Goal: Task Accomplishment & Management: Complete application form

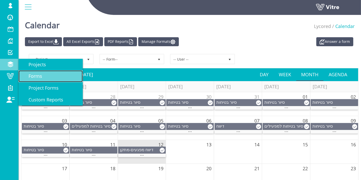
click at [30, 74] on span "Forms" at bounding box center [32, 76] width 20 height 6
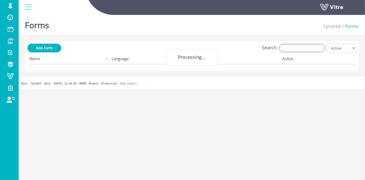
click at [297, 45] on input "Search:" at bounding box center [302, 48] width 46 height 8
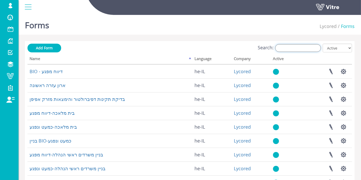
type input "Y"
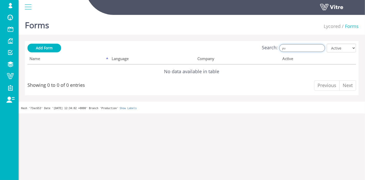
type input "y"
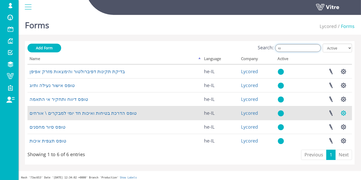
type input "טו"
click at [341, 114] on button "button" at bounding box center [343, 113] width 13 height 14
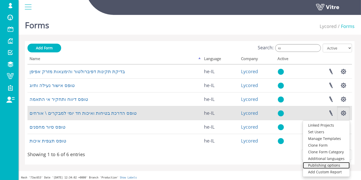
click at [327, 164] on link "Publishing options" at bounding box center [326, 165] width 47 height 7
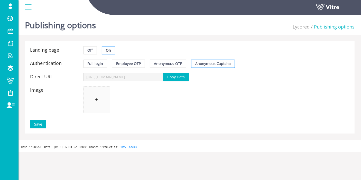
click at [169, 78] on span "Copy Data" at bounding box center [175, 77] width 17 height 6
click at [181, 76] on span "Copy Data" at bounding box center [175, 77] width 17 height 6
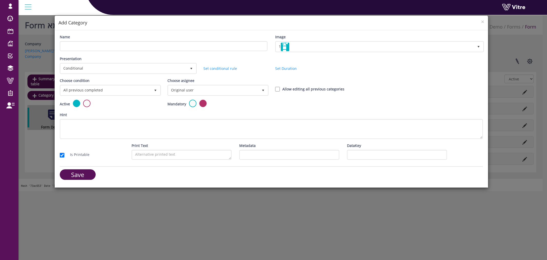
click at [483, 21] on span "×" at bounding box center [483, 21] width 3 height 7
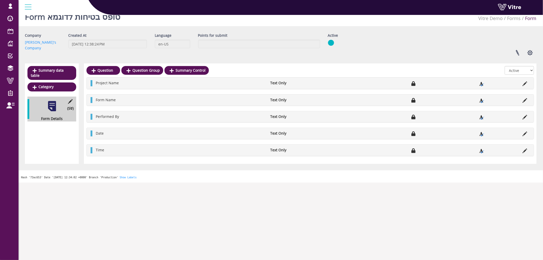
scroll to position [13, 0]
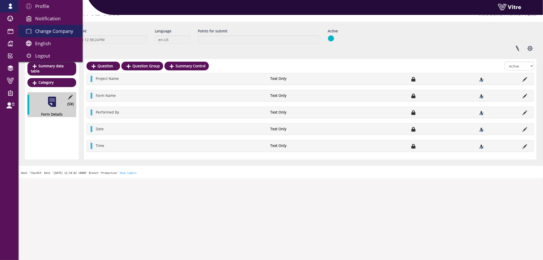
click at [51, 31] on span "Change Company" at bounding box center [54, 31] width 38 height 6
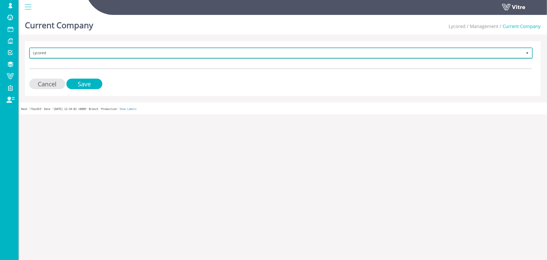
click at [48, 53] on span "Lycored" at bounding box center [276, 52] width 493 height 9
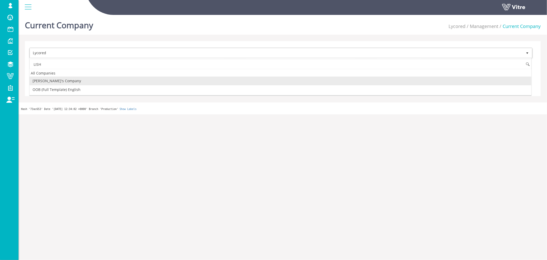
click at [54, 82] on li "Lishay's Company" at bounding box center [281, 80] width 502 height 9
type input "LISH"
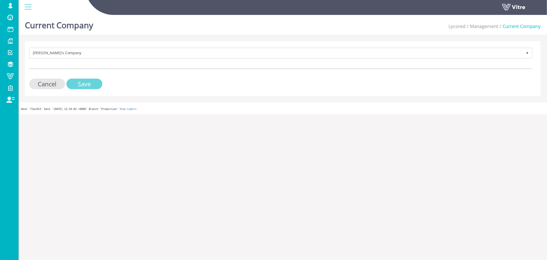
click at [94, 85] on input "Save" at bounding box center [84, 84] width 36 height 11
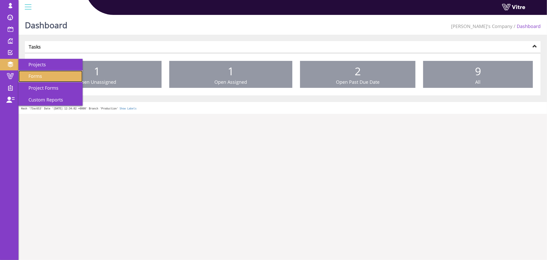
click at [33, 77] on span "Forms" at bounding box center [32, 76] width 20 height 6
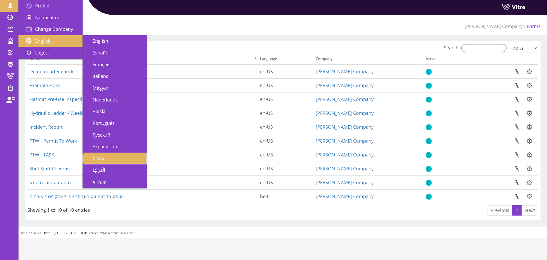
click at [115, 156] on link "עברית" at bounding box center [115, 158] width 64 height 12
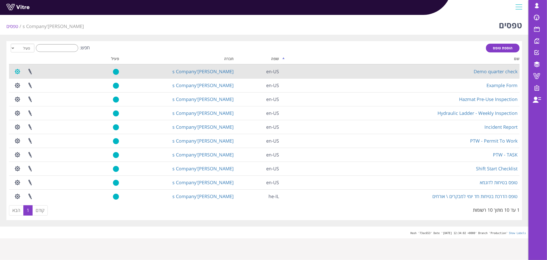
click at [17, 71] on button "button" at bounding box center [17, 72] width 13 height 14
click at [39, 91] on link "הגדרת משתמשים" at bounding box center [31, 90] width 41 height 7
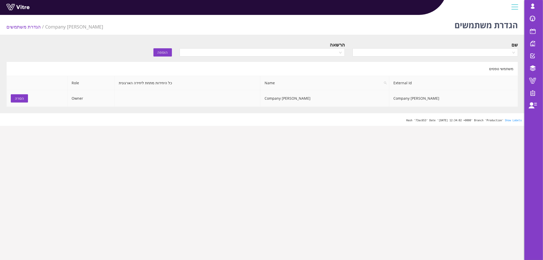
click at [480, 99] on td "[PERSON_NAME]'s Company" at bounding box center [453, 98] width 129 height 17
click at [386, 53] on input "search" at bounding box center [434, 53] width 156 height 8
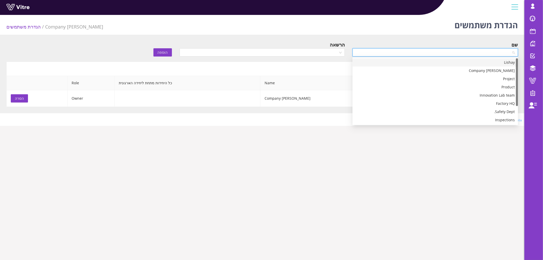
click at [386, 53] on input "search" at bounding box center [434, 53] width 156 height 8
click at [302, 147] on body "lishay@vitre.io פרופיל התראות והודעות בחירת חברה עברית English Español Français…" at bounding box center [271, 143] width 543 height 260
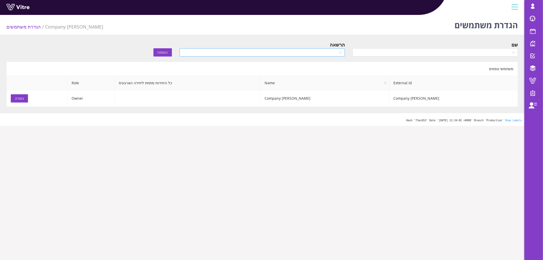
click at [204, 52] on input "search" at bounding box center [261, 53] width 156 height 8
click at [102, 57] on div "שם הרשאה הוספה" at bounding box center [263, 50] width 520 height 18
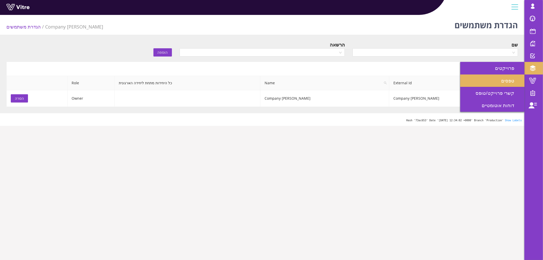
click at [499, 83] on link "טפסים" at bounding box center [492, 80] width 64 height 12
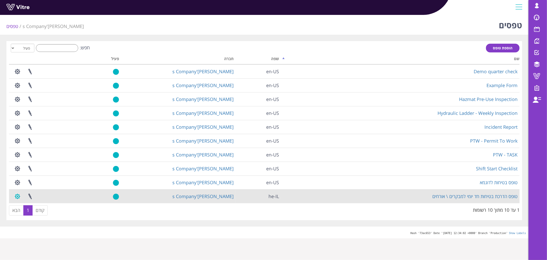
click at [14, 197] on button "button" at bounding box center [17, 196] width 13 height 14
click at [41, 216] on link "הגדרת משתמשים" at bounding box center [31, 215] width 41 height 7
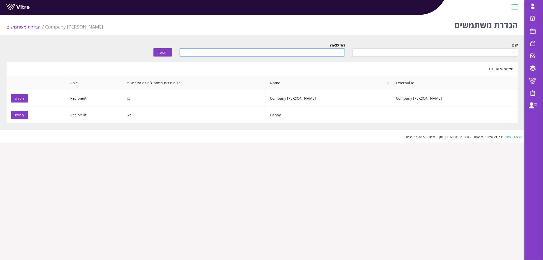
click at [203, 53] on input "search" at bounding box center [261, 53] width 156 height 8
click at [236, 163] on body "lishay@vitre.io פרופיל התראות והודעות בחירת חברה עברית English Español Français…" at bounding box center [271, 143] width 543 height 260
click at [17, 113] on span "הסרה" at bounding box center [19, 115] width 9 height 6
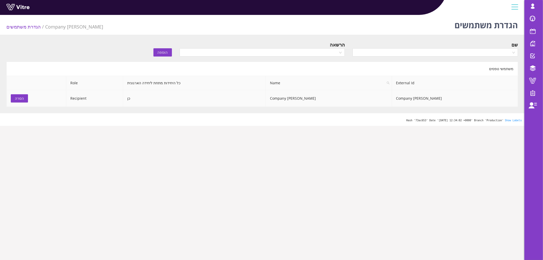
click at [19, 98] on span "הסרה" at bounding box center [19, 98] width 9 height 6
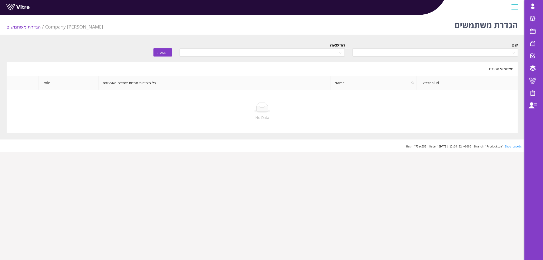
click at [441, 45] on div "שם" at bounding box center [436, 44] width 166 height 7
click at [440, 50] on input "search" at bounding box center [434, 53] width 156 height 8
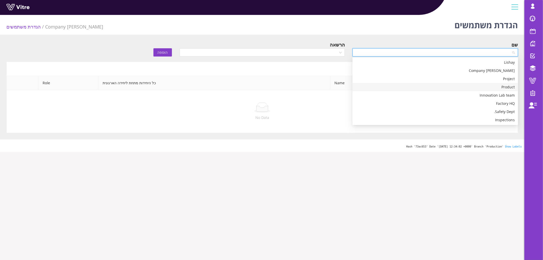
click at [458, 40] on div "הגדרת משתמשים Lishay's Company הגדרת משתמשים שם הרשאה הוספה משתמשי טפסים Extern…" at bounding box center [262, 82] width 525 height 139
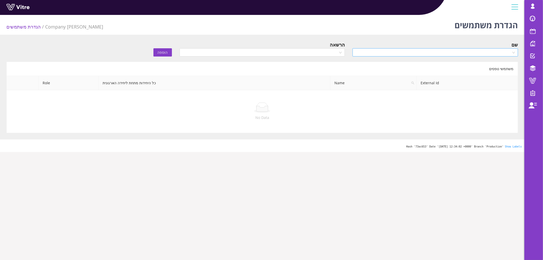
click at [449, 49] on input "search" at bounding box center [434, 53] width 156 height 8
click at [283, 55] on input "search" at bounding box center [261, 53] width 156 height 8
click at [303, 51] on input "search" at bounding box center [261, 53] width 156 height 8
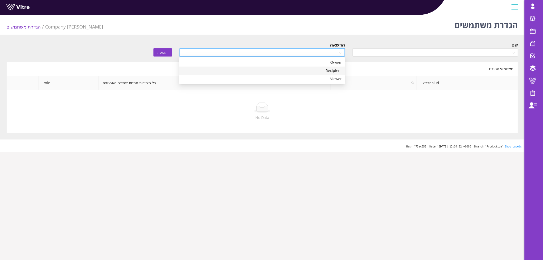
click at [310, 72] on div "Recipient" at bounding box center [261, 71] width 159 height 6
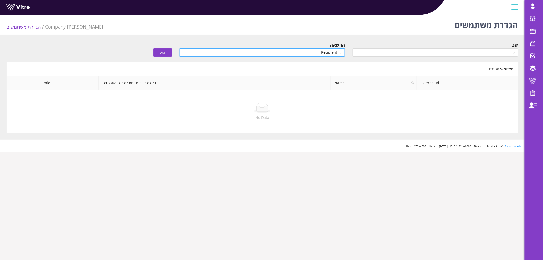
click at [124, 44] on div "הוספה" at bounding box center [132, 48] width 86 height 15
click at [325, 51] on span "Recipient" at bounding box center [262, 53] width 159 height 8
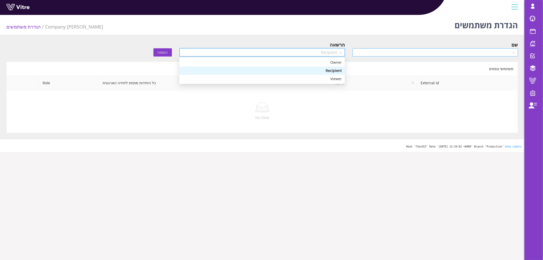
click at [375, 49] on input "search" at bounding box center [434, 53] width 156 height 8
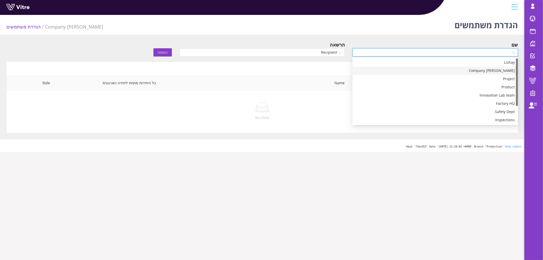
click at [456, 73] on div "[PERSON_NAME]'s Company" at bounding box center [435, 71] width 159 height 6
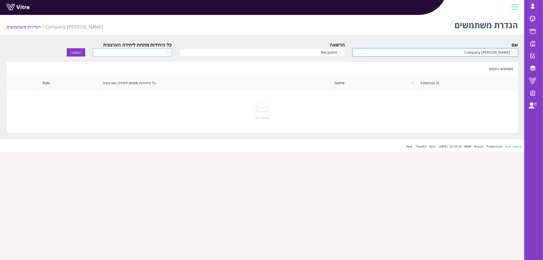
click at [134, 51] on input "search" at bounding box center [130, 53] width 69 height 8
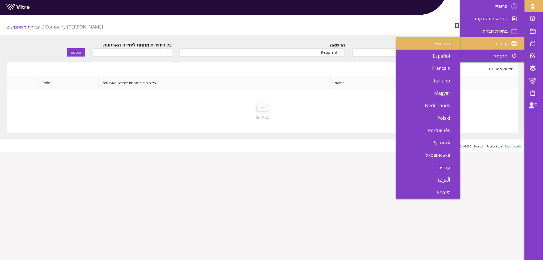
click at [443, 44] on span "English" at bounding box center [446, 43] width 22 height 6
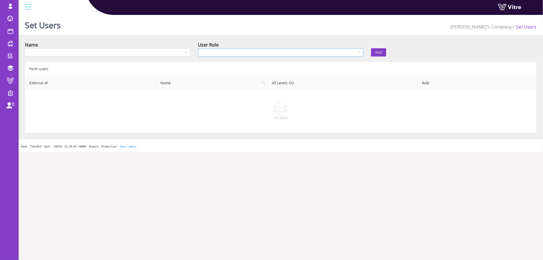
click at [292, 51] on input "search" at bounding box center [279, 53] width 156 height 8
click at [166, 51] on input "search" at bounding box center [106, 53] width 156 height 8
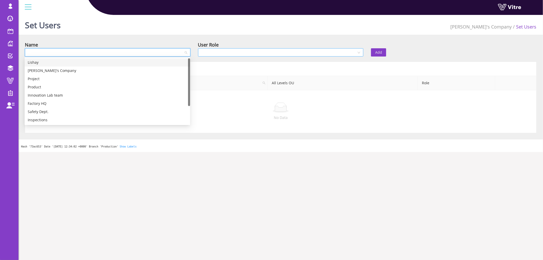
click at [231, 51] on input "search" at bounding box center [279, 53] width 156 height 8
click at [137, 51] on input "search" at bounding box center [106, 53] width 156 height 8
click at [119, 78] on div "Project" at bounding box center [107, 79] width 159 height 6
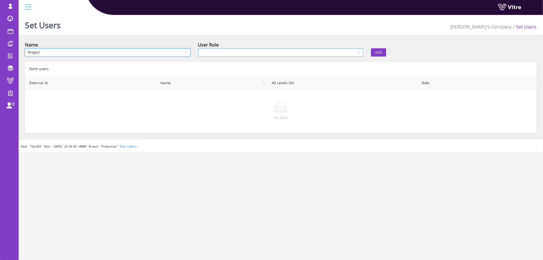
click at [340, 54] on input "search" at bounding box center [279, 53] width 156 height 8
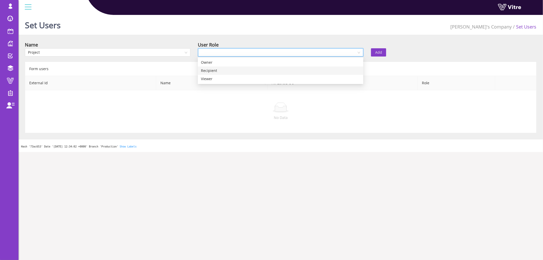
click at [286, 72] on div "Recipient" at bounding box center [280, 71] width 159 height 6
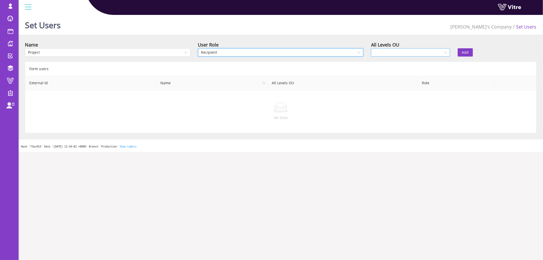
click at [414, 53] on input "search" at bounding box center [408, 53] width 69 height 8
click at [488, 24] on link "[PERSON_NAME]'s Company" at bounding box center [481, 27] width 61 height 6
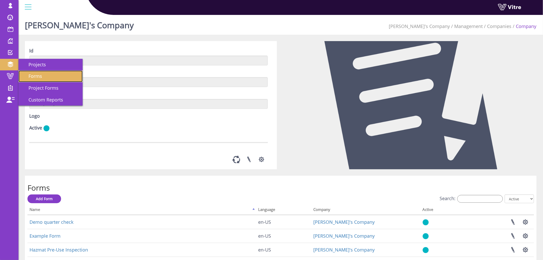
click at [42, 80] on link "Forms" at bounding box center [50, 76] width 64 height 12
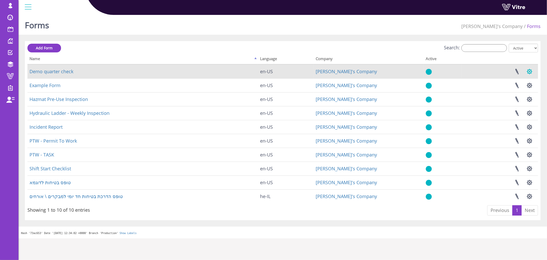
click at [532, 70] on button "button" at bounding box center [530, 72] width 13 height 14
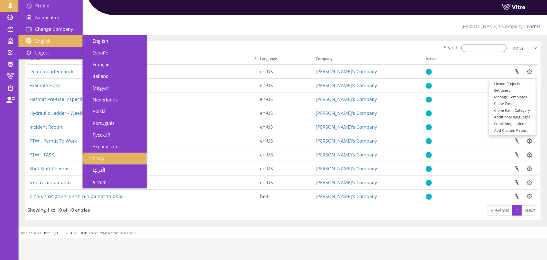
click at [114, 158] on link "עברית" at bounding box center [115, 158] width 64 height 12
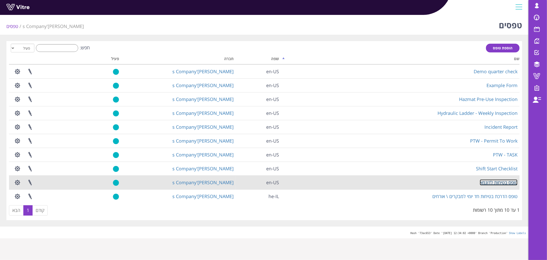
click at [499, 181] on link "טופס בטיחות לדוגמא" at bounding box center [499, 182] width 38 height 6
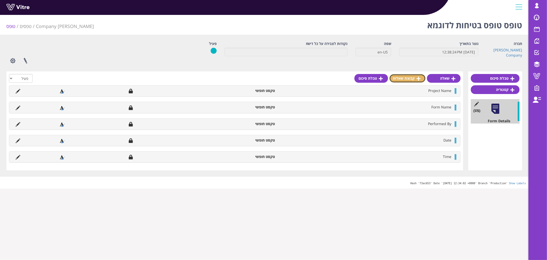
click at [411, 78] on link "קבוצת שאלות" at bounding box center [408, 78] width 36 height 9
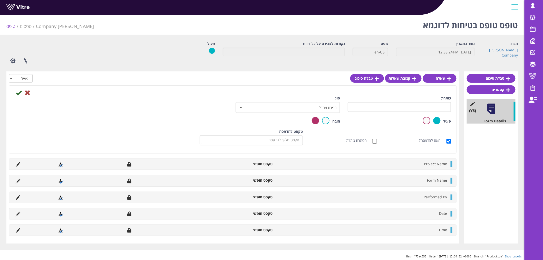
click at [284, 112] on div "סוג ברירת מחדל 0" at bounding box center [288, 105] width 111 height 21
click at [286, 110] on span "ברירת מחדל" at bounding box center [292, 107] width 94 height 9
click at [162, 114] on div "כותרת סוג ברירת מחדל 0 קודים בחירה משתנה עריכת הגדרות תת-פעולה" at bounding box center [233, 105] width 445 height 21
click at [328, 106] on span "ברירת מחדל" at bounding box center [292, 107] width 94 height 9
click at [312, 108] on span "ברירת מחדל" at bounding box center [292, 107] width 94 height 9
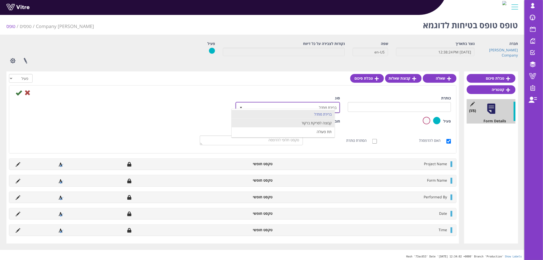
click at [317, 123] on li "קבוצה לסריקת ברקוד" at bounding box center [283, 123] width 103 height 9
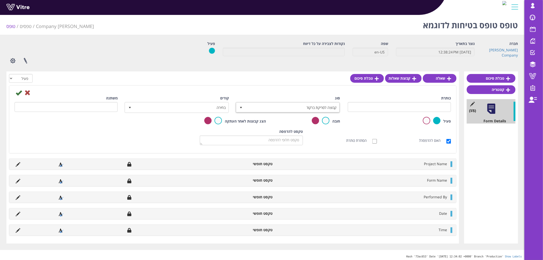
click at [213, 101] on div "קודים בחירה" at bounding box center [177, 103] width 103 height 17
click at [211, 106] on span "בחירה" at bounding box center [181, 107] width 94 height 9
click at [241, 106] on span "select" at bounding box center [241, 107] width 4 height 4
click at [272, 93] on div at bounding box center [233, 92] width 445 height 6
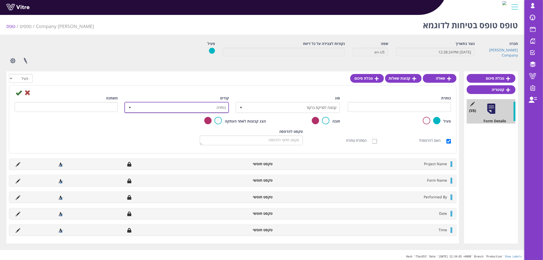
click at [222, 110] on span "בחירה" at bounding box center [181, 107] width 94 height 9
click at [258, 94] on div at bounding box center [233, 92] width 445 height 6
click at [200, 107] on span "בחירה" at bounding box center [181, 107] width 94 height 9
click at [264, 109] on span "קבוצה לסריקת ברקוד" at bounding box center [292, 107] width 94 height 9
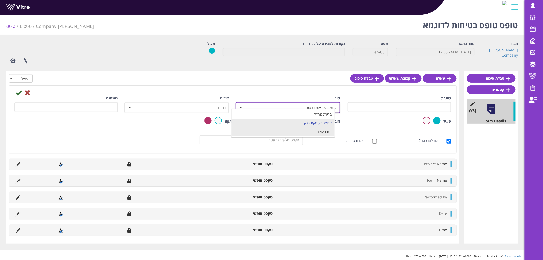
click at [278, 134] on li "תת פעולה" at bounding box center [283, 131] width 103 height 9
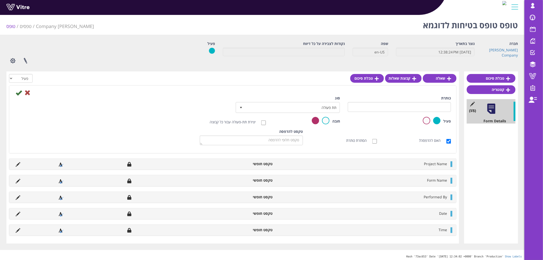
click at [363, 121] on div "פעיל" at bounding box center [399, 121] width 103 height 8
click at [265, 121] on input "יצירת תת-פעולה עבור כל קבוצה" at bounding box center [263, 122] width 5 height 5
checkbox input "true"
click at [213, 109] on link "עריכת הגדרות תת-פעולה" at bounding box center [206, 107] width 46 height 9
click at [133, 118] on div "יצירת תת-פעולה עבור כל קבוצה" at bounding box center [196, 122] width 148 height 10
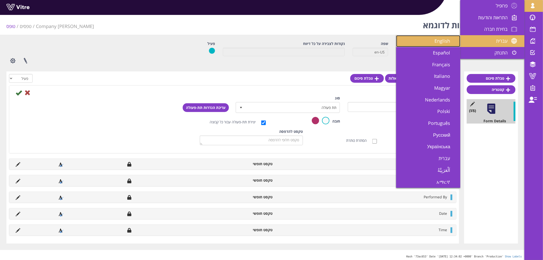
click at [429, 41] on link "English" at bounding box center [428, 41] width 64 height 12
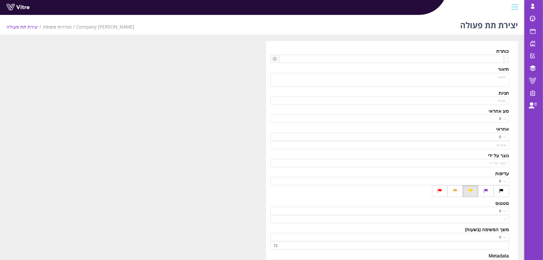
type input "Lishay Peled SU"
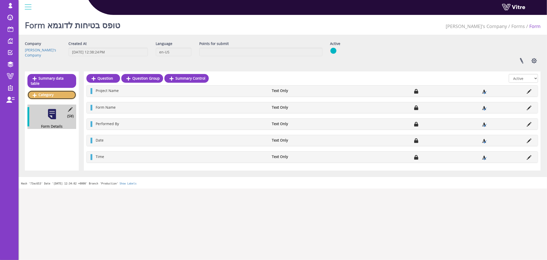
click at [48, 90] on link "Category" at bounding box center [51, 94] width 49 height 9
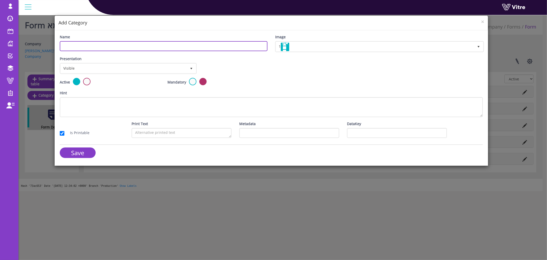
click at [113, 47] on input "Name" at bounding box center [164, 46] width 208 height 10
type input "Event Details"
click at [76, 150] on input "Save" at bounding box center [78, 152] width 36 height 11
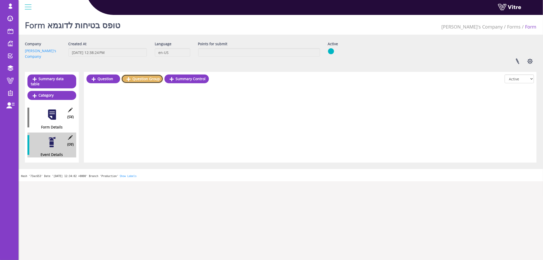
click at [147, 77] on link "Question Group" at bounding box center [142, 78] width 42 height 9
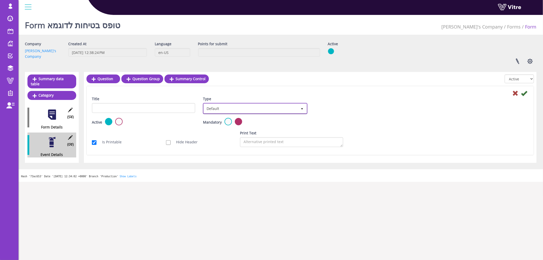
click at [278, 108] on span "Default" at bounding box center [251, 108] width 94 height 9
click at [270, 131] on li "Sub Action" at bounding box center [249, 132] width 103 height 9
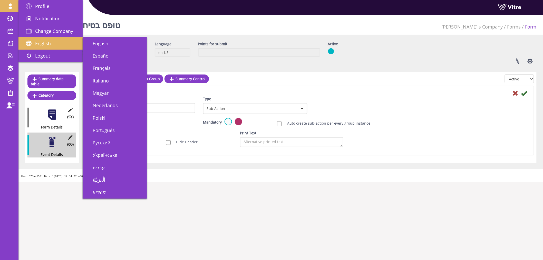
click at [57, 45] on link "English" at bounding box center [50, 43] width 64 height 12
click at [121, 164] on link "עברית" at bounding box center [115, 167] width 64 height 12
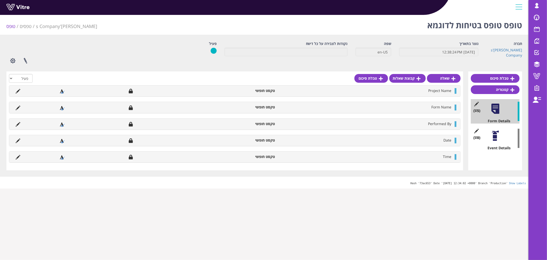
click at [473, 188] on html "lishay@vitre.io פרופיל התראות והודעות בחירת חברה עברית English Español Français…" at bounding box center [273, 94] width 547 height 188
click at [510, 136] on div "(0 ) Event Details" at bounding box center [495, 138] width 49 height 24
click at [498, 138] on div at bounding box center [496, 136] width 12 height 12
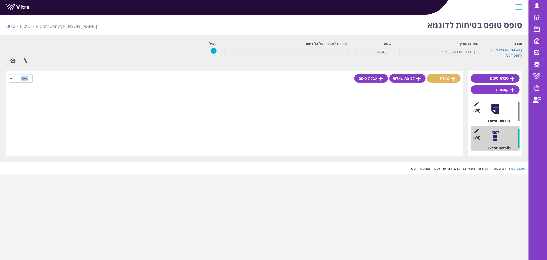
click at [441, 74] on div "שאלה קבוצת שאלות טבלת סיכום הכל פעיל לא פעיל" at bounding box center [234, 113] width 457 height 84
click at [440, 76] on link "שאלה" at bounding box center [444, 78] width 34 height 9
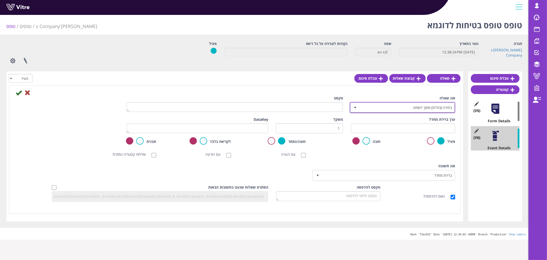
click at [435, 109] on span "בחירה (בודדת) מתוך רשימה" at bounding box center [407, 107] width 95 height 9
click at [289, 166] on div "סוג תשובה ברירת מחדל 0 סוג תשובה ברירת מחדל 0 מודול בחירה שאלה זו תקבע את נושא …" at bounding box center [235, 173] width 449 height 21
click at [435, 106] on span "בחירה (בודדת) מתוך רשימה" at bounding box center [407, 107] width 95 height 9
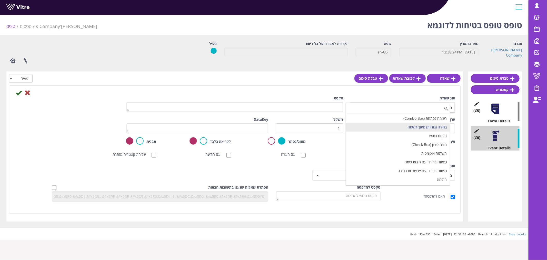
click at [282, 168] on div "סוג תשובה ברירת מחדל 0 סוג תשובה ברירת מחדל 0 מודול בחירה שאלה זו תקבע את נושא …" at bounding box center [235, 173] width 449 height 21
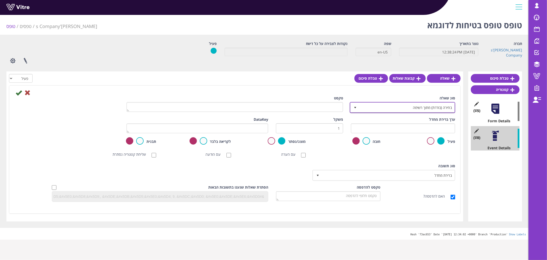
click at [417, 104] on span "בחירה (בודדת) מתוך רשימה" at bounding box center [407, 107] width 95 height 9
click at [379, 106] on span "בחירה (בודדת) מתוך רשימה" at bounding box center [407, 107] width 95 height 9
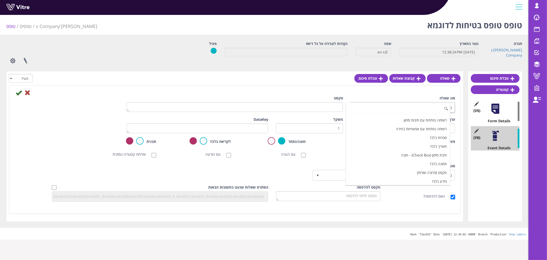
scroll to position [69, 0]
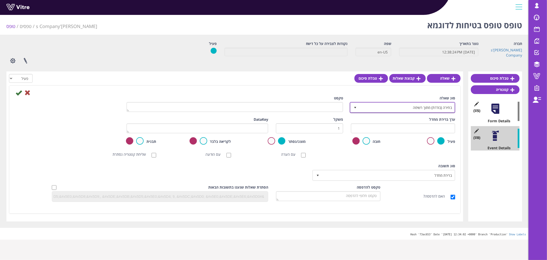
click at [376, 106] on span "בחירה (בודדת) מתוך רשימה" at bounding box center [407, 107] width 95 height 9
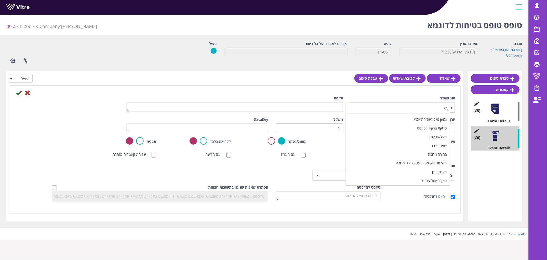
scroll to position [141, 0]
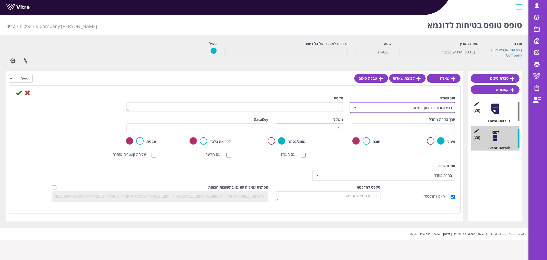
click at [365, 106] on span "בחירה (בודדת) מתוך רשימה" at bounding box center [407, 107] width 95 height 9
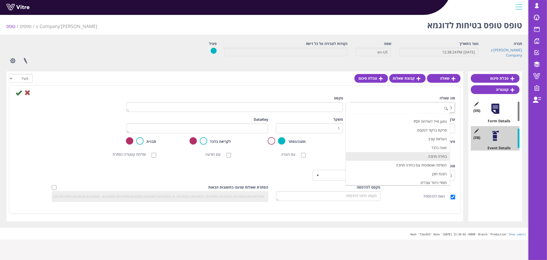
scroll to position [158, 0]
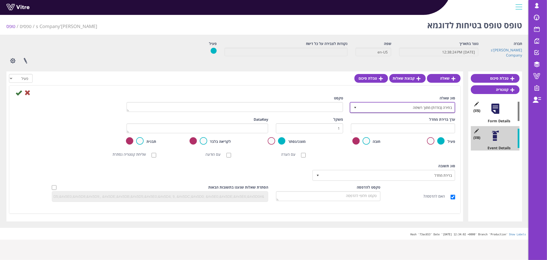
click at [362, 110] on span "בחירה (בודדת) מתוך רשימה" at bounding box center [407, 107] width 95 height 9
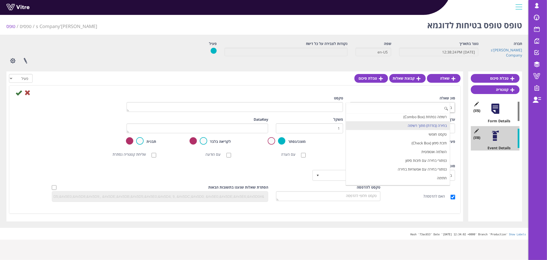
scroll to position [0, 0]
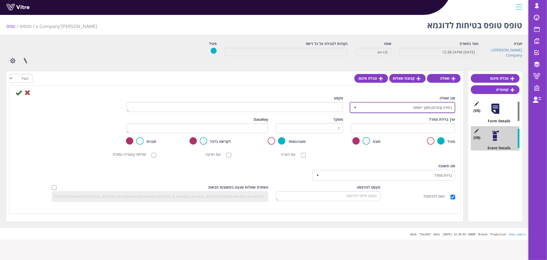
click at [370, 110] on span "בחירה (בודדת) מתוך רשימה" at bounding box center [407, 107] width 95 height 9
click at [392, 104] on span "בחירה (בודדת) מתוך רשימה" at bounding box center [407, 107] width 95 height 9
click at [368, 110] on span "בחירה (בודדת) מתוך רשימה" at bounding box center [407, 107] width 95 height 9
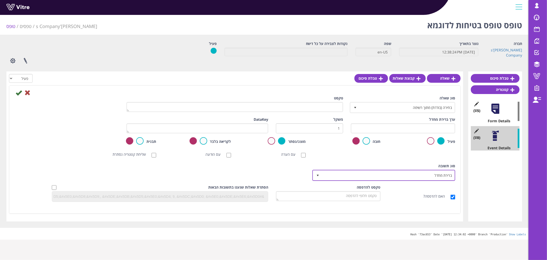
click at [422, 177] on span "ברירת מחדל" at bounding box center [388, 174] width 133 height 9
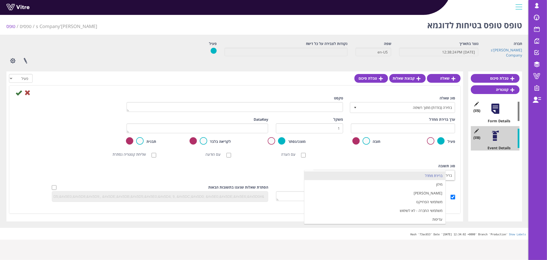
click at [401, 165] on div "סוג תשובה ברירת מחדל 0" at bounding box center [385, 171] width 142 height 17
click at [336, 174] on span "ברירת מחדל" at bounding box center [388, 174] width 133 height 9
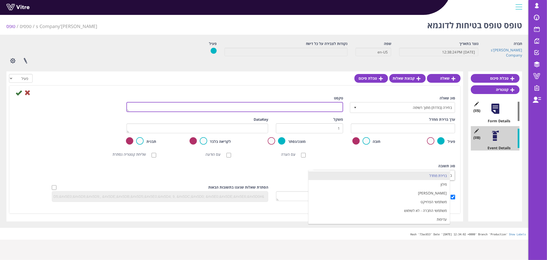
click at [318, 107] on textarea "טקסט" at bounding box center [235, 107] width 217 height 10
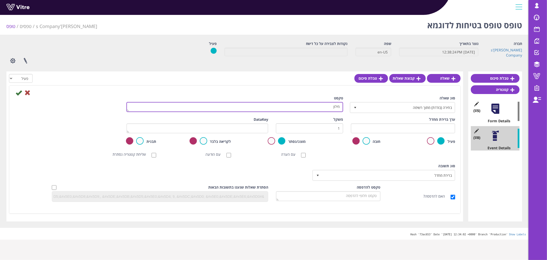
type textarea "מילון"
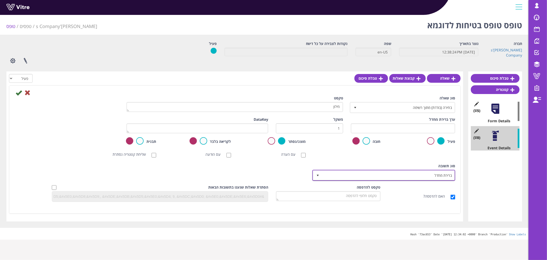
click at [389, 176] on span "ברירת מחדל" at bounding box center [388, 174] width 133 height 9
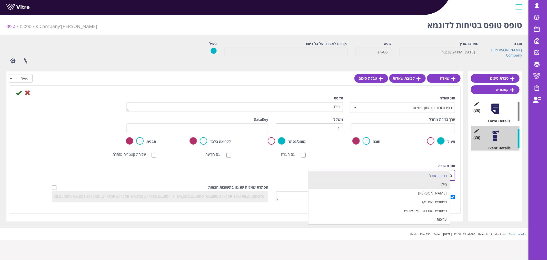
click at [393, 183] on li "מילון" at bounding box center [379, 184] width 141 height 9
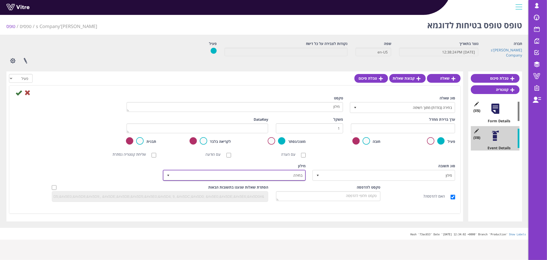
click at [289, 178] on span "בחירה" at bounding box center [239, 174] width 133 height 9
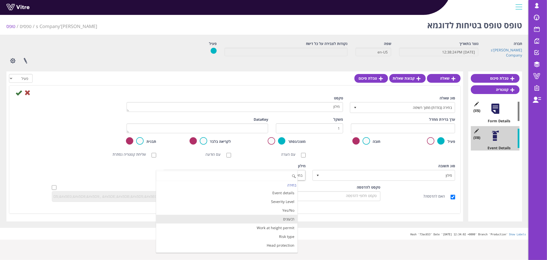
click at [286, 218] on li "רבעונים" at bounding box center [226, 219] width 141 height 9
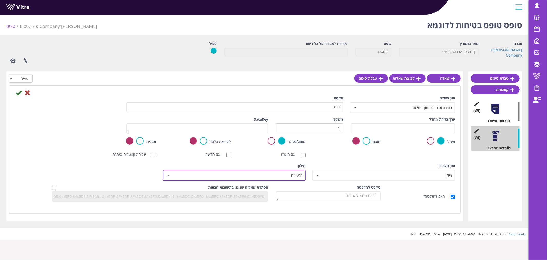
click at [166, 176] on span "select" at bounding box center [168, 174] width 9 height 9
click at [126, 177] on div "סוג תשובה מילון 1 סוג תשובה ברירת מחדל 0 מודול בחירה שאלה זו תקבע את נושא הטופס…" at bounding box center [235, 173] width 449 height 21
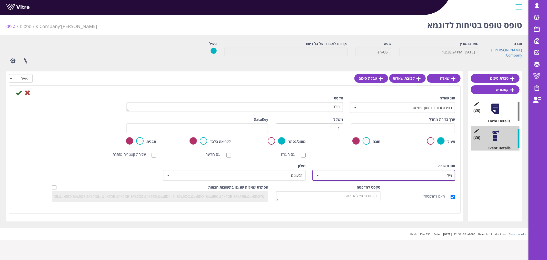
click at [356, 179] on span "מילון" at bounding box center [388, 174] width 133 height 9
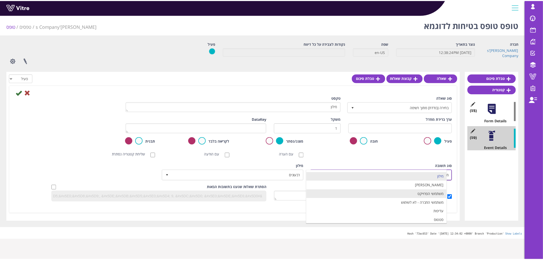
scroll to position [10, 0]
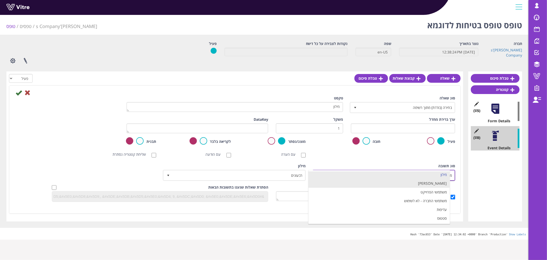
click at [371, 183] on li "מילון בן" at bounding box center [379, 183] width 141 height 9
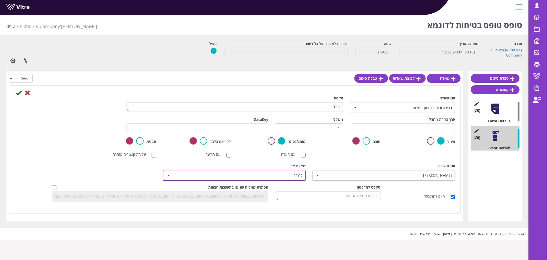
click at [292, 176] on span "בחירה" at bounding box center [239, 174] width 133 height 9
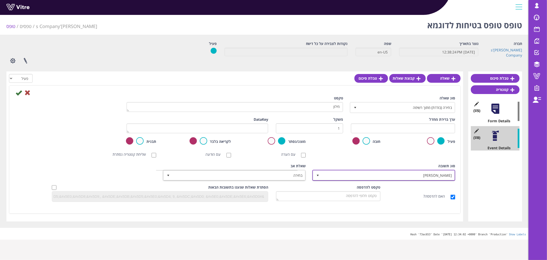
click at [338, 174] on span "מילון בן" at bounding box center [388, 174] width 133 height 9
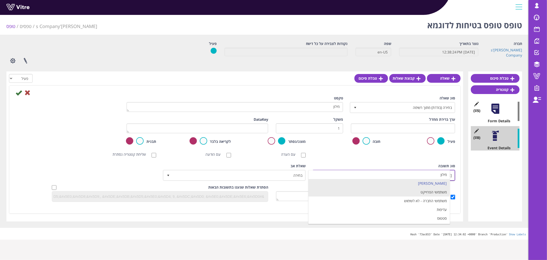
click at [345, 189] on li "משתמשי הפרוייקט" at bounding box center [379, 192] width 141 height 9
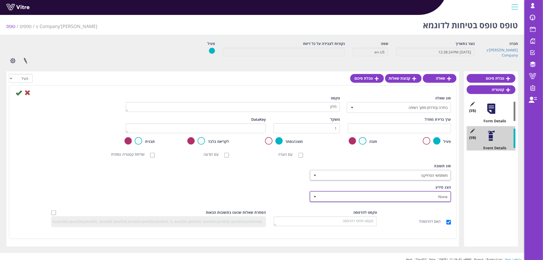
click at [378, 195] on span "None" at bounding box center [385, 196] width 131 height 9
click at [291, 181] on div "סוג תשובה משתמשי הפרוייקט 3 סוג תשובה ברירת מחדל 0 מודול בחירה שאלה זו תקבע את …" at bounding box center [233, 173] width 445 height 21
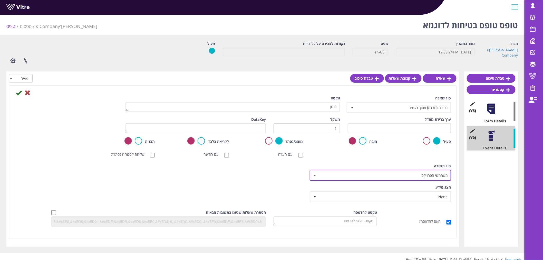
click at [362, 177] on span "משתמשי הפרוייקט" at bounding box center [385, 174] width 131 height 9
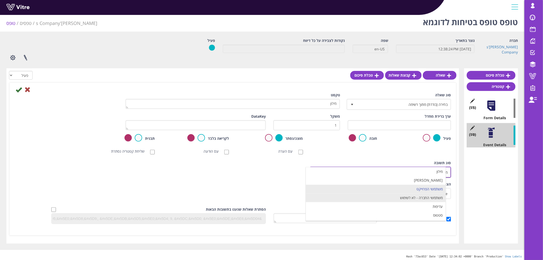
scroll to position [4, 0]
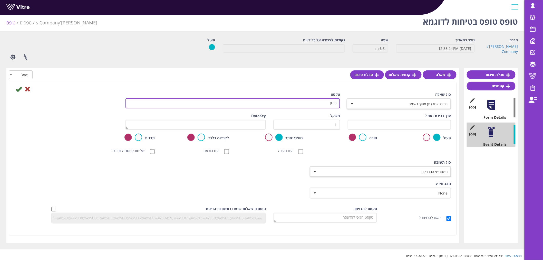
click at [278, 100] on textarea "מילון" at bounding box center [233, 103] width 215 height 10
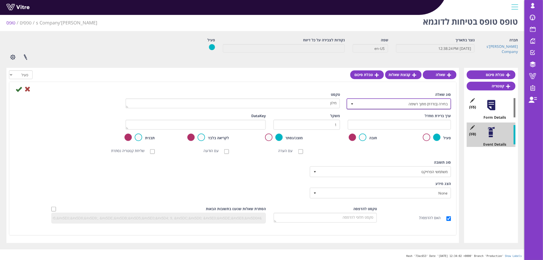
click at [379, 102] on span "בחירה (בודדת) מתוך רשימה" at bounding box center [404, 103] width 94 height 9
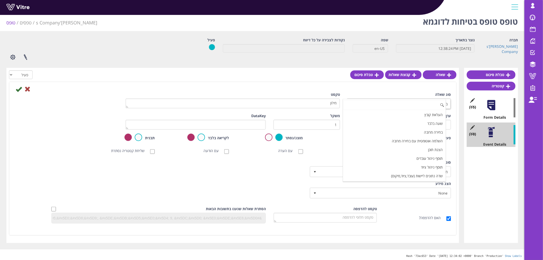
scroll to position [158, 0]
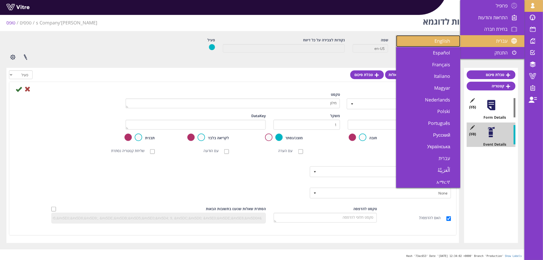
click at [437, 39] on span "English" at bounding box center [446, 41] width 22 height 6
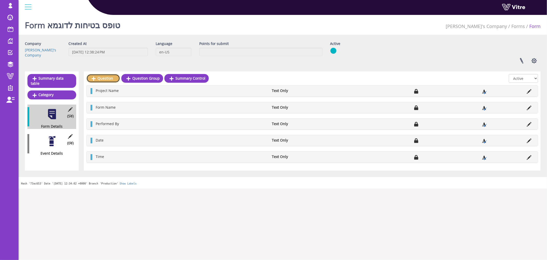
click at [101, 79] on link "Question" at bounding box center [103, 78] width 34 height 9
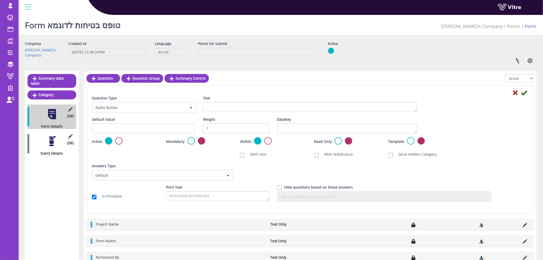
click at [467, 71] on div "Question Question Group Summary Control All Active Not Active Question Type Rad…" at bounding box center [310, 187] width 453 height 233
